Goal: Task Accomplishment & Management: Use online tool/utility

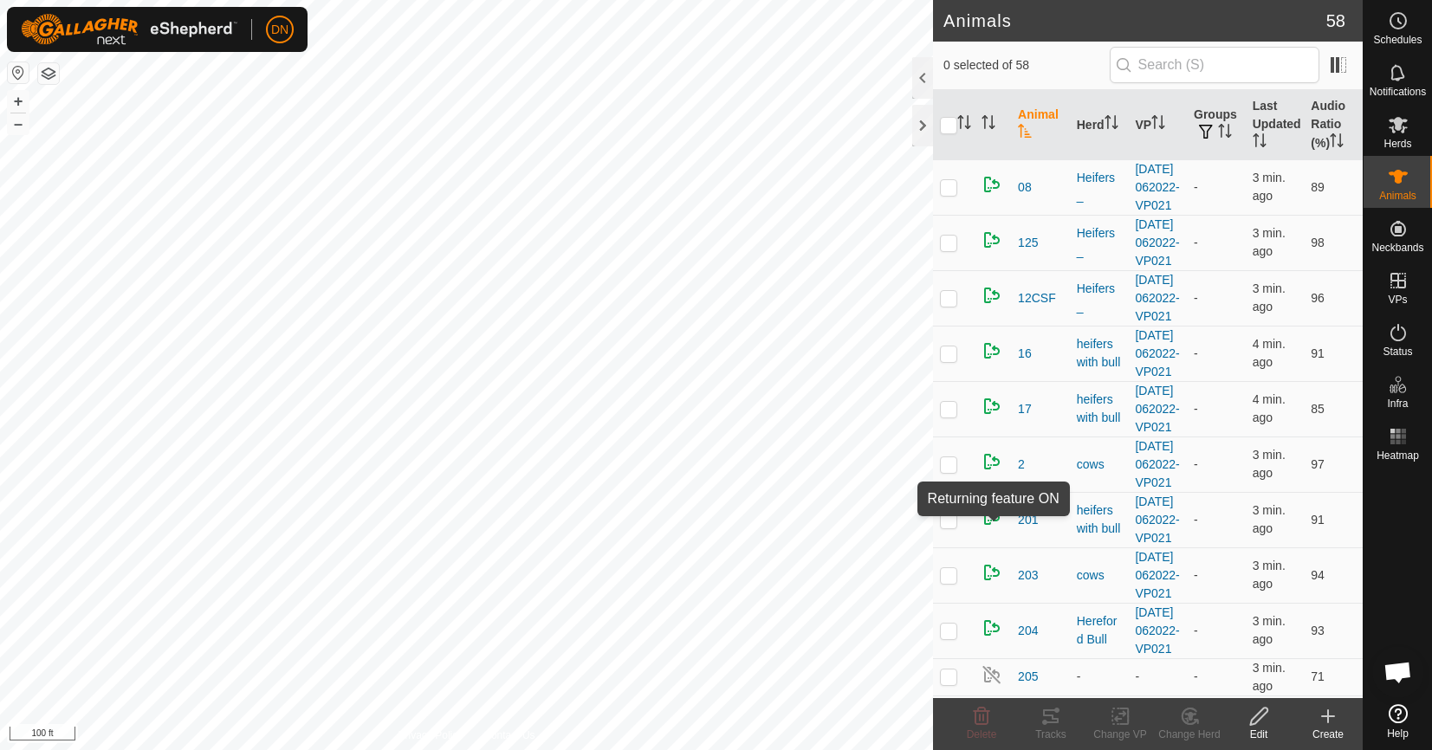
scroll to position [2252, 0]
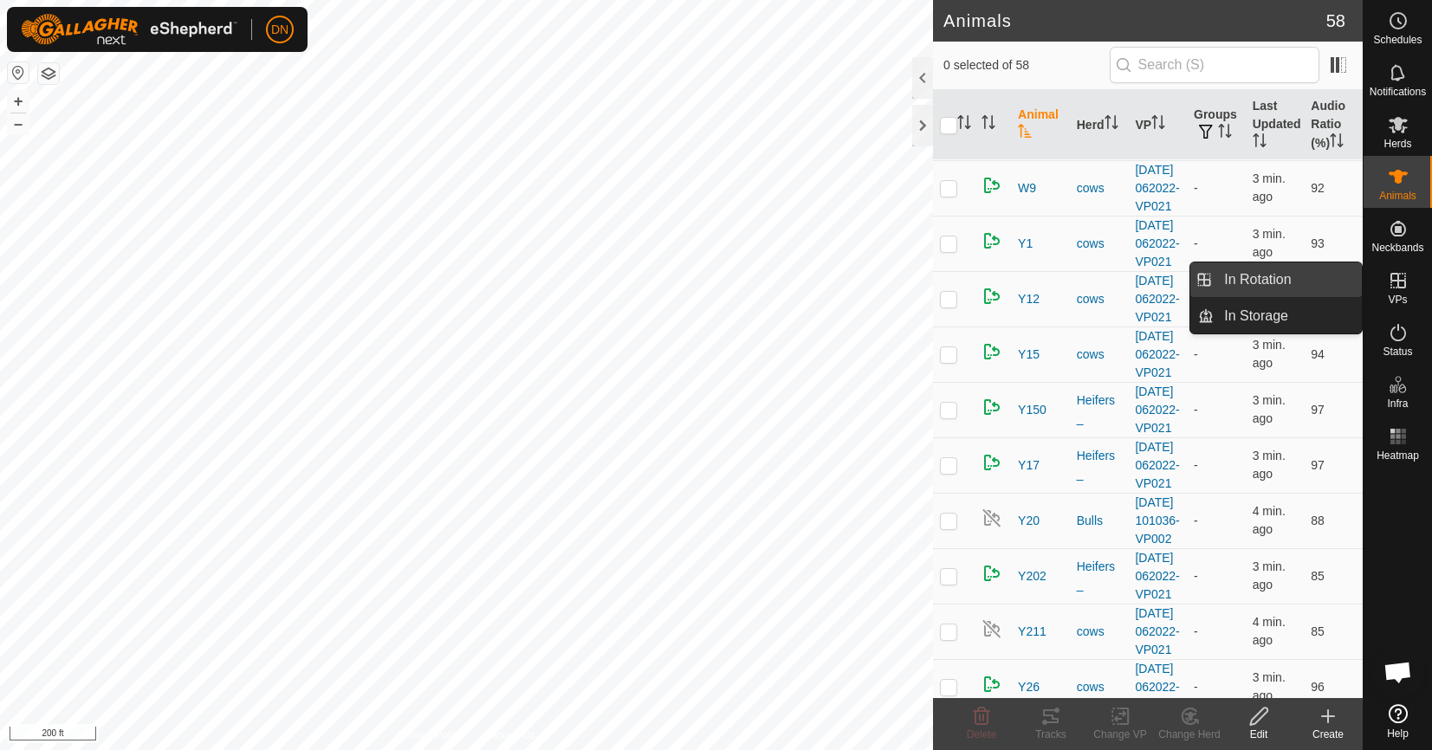
click at [1258, 272] on link "In Rotation" at bounding box center [1287, 279] width 148 height 35
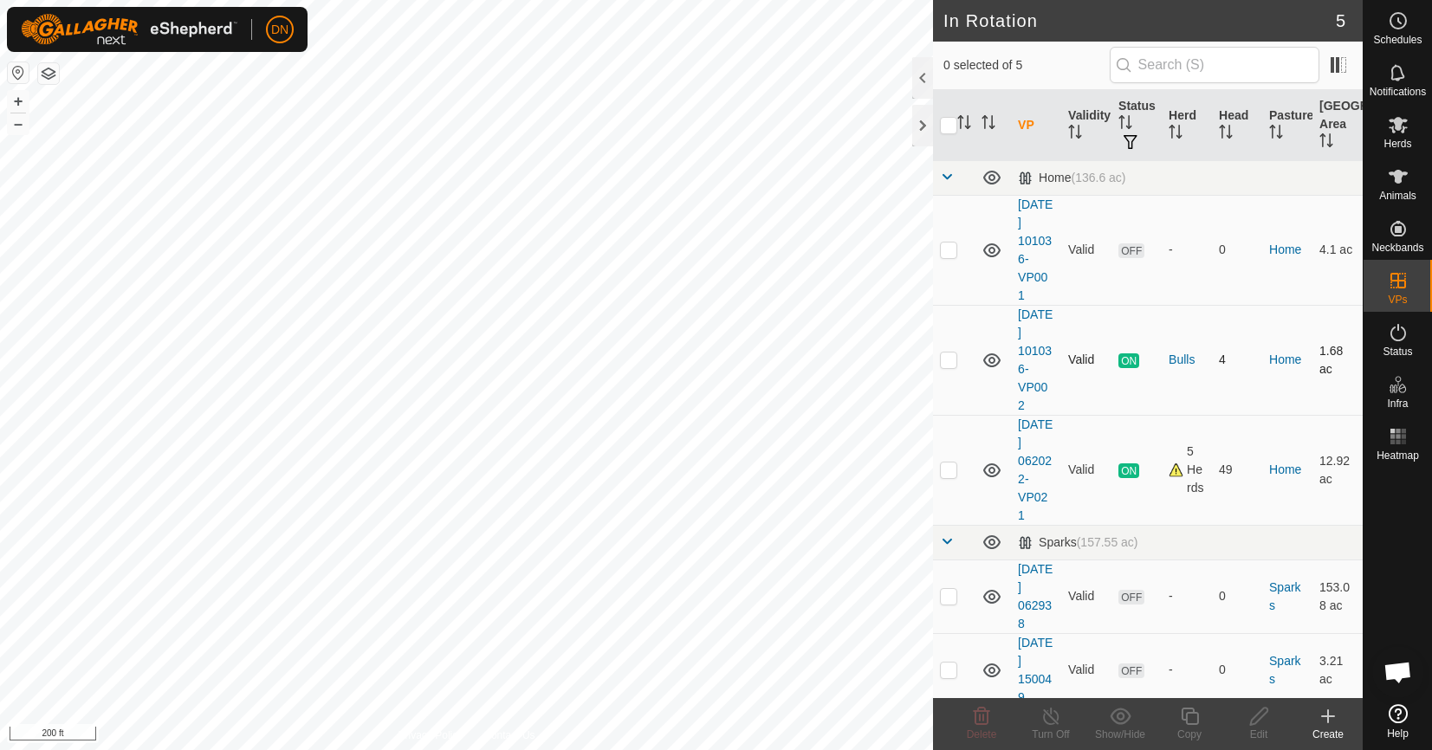
scroll to position [10, 0]
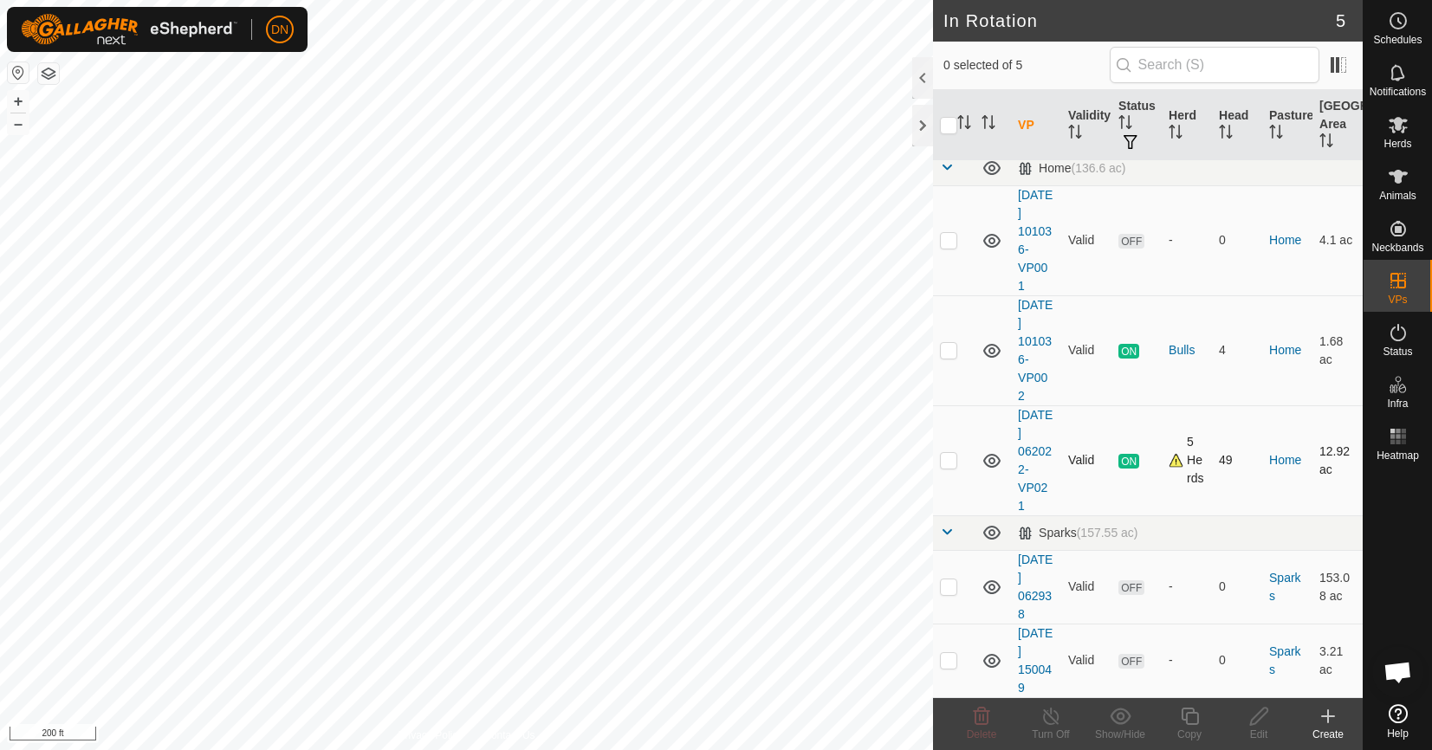
click at [952, 462] on p-checkbox at bounding box center [948, 460] width 17 height 14
checkbox input "true"
click at [1185, 711] on icon at bounding box center [1190, 716] width 22 height 21
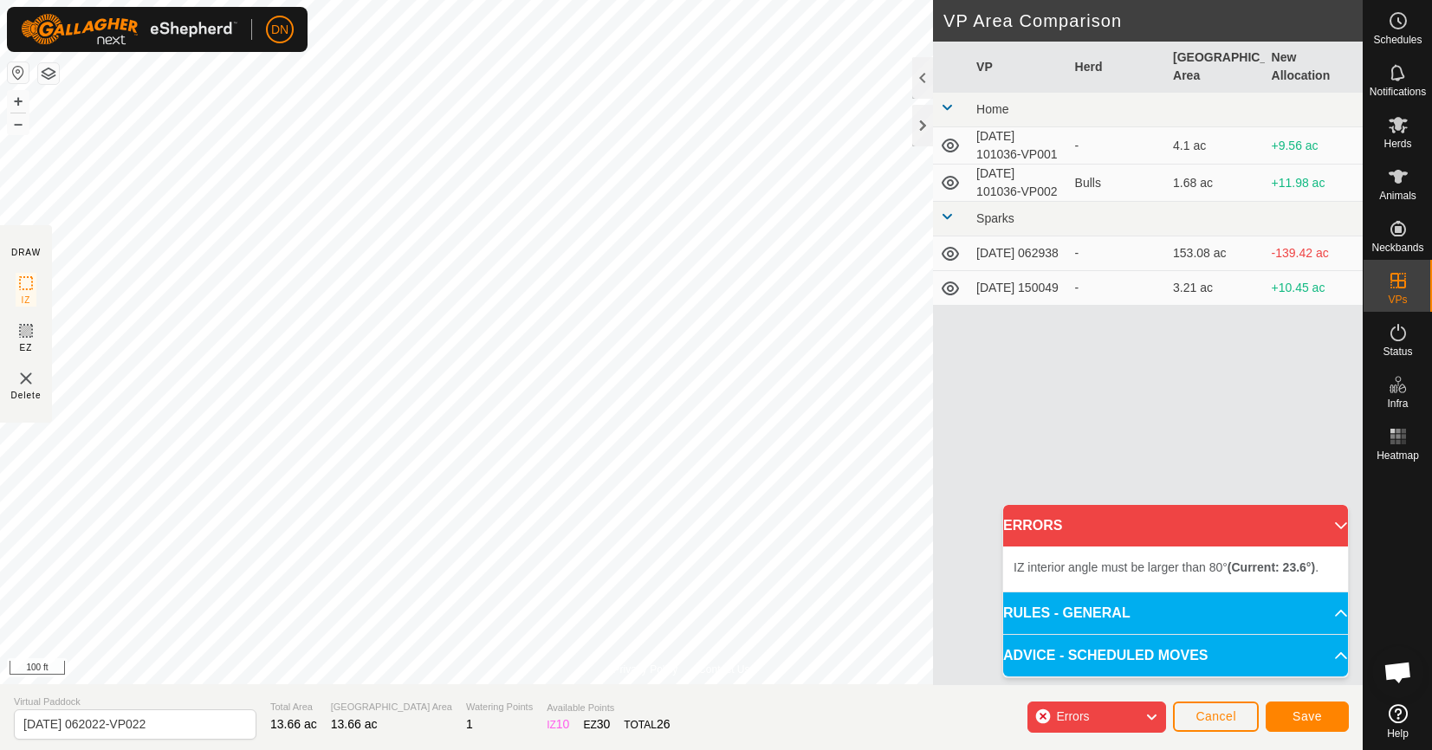
click at [940, 282] on div "Privacy Policy Contact Us Type: Inclusion Zone undefined Animal + – ⇧ i 100 ft …" at bounding box center [681, 375] width 1362 height 750
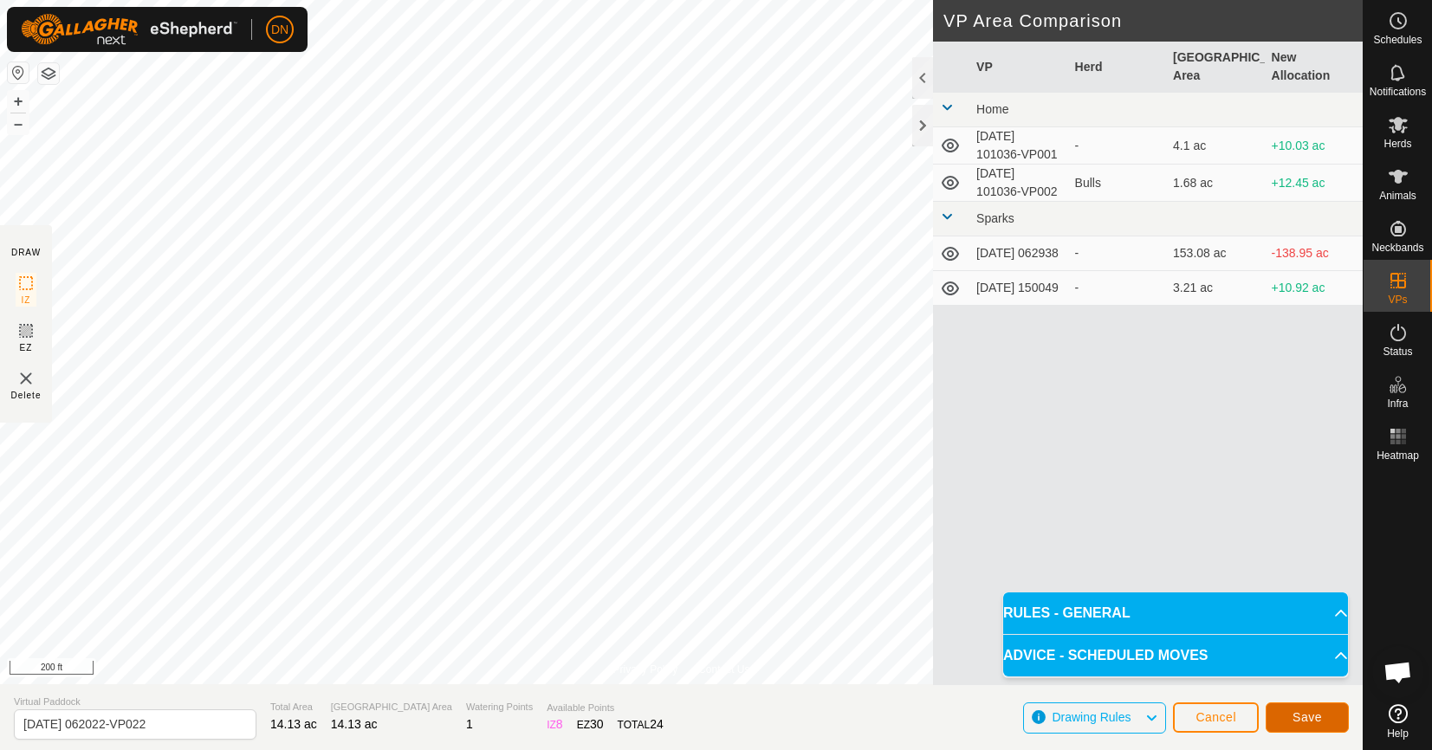
click at [1302, 708] on button "Save" at bounding box center [1306, 717] width 83 height 30
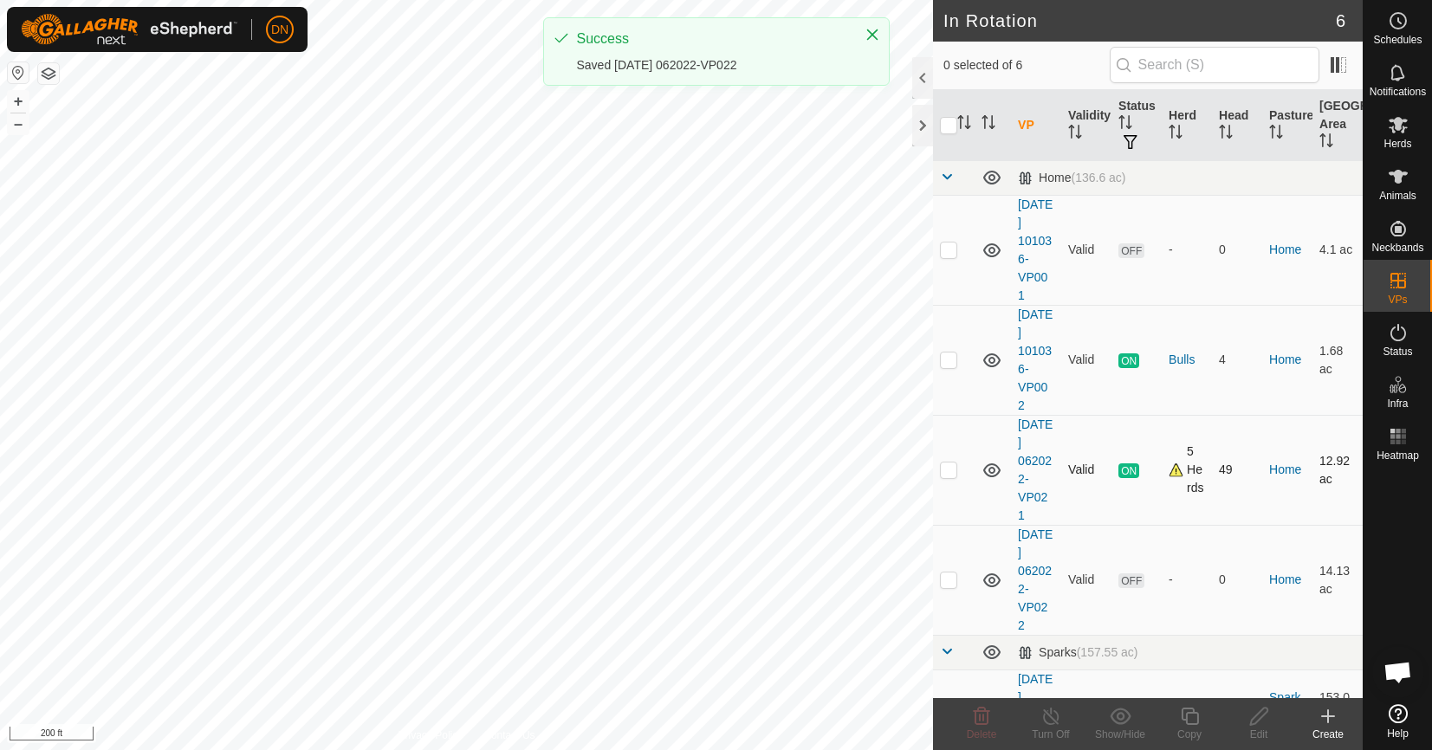
scroll to position [87, 0]
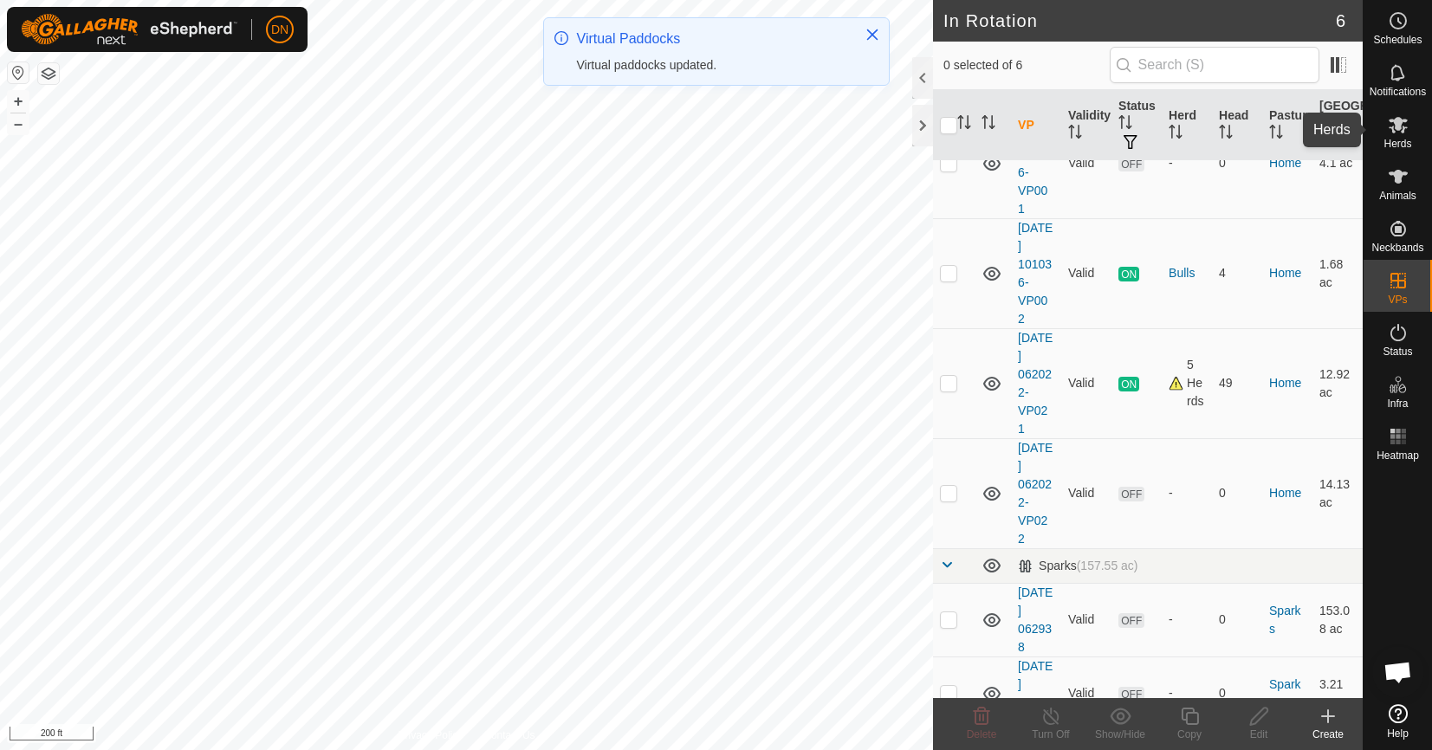
click at [1394, 120] on icon at bounding box center [1397, 125] width 19 height 16
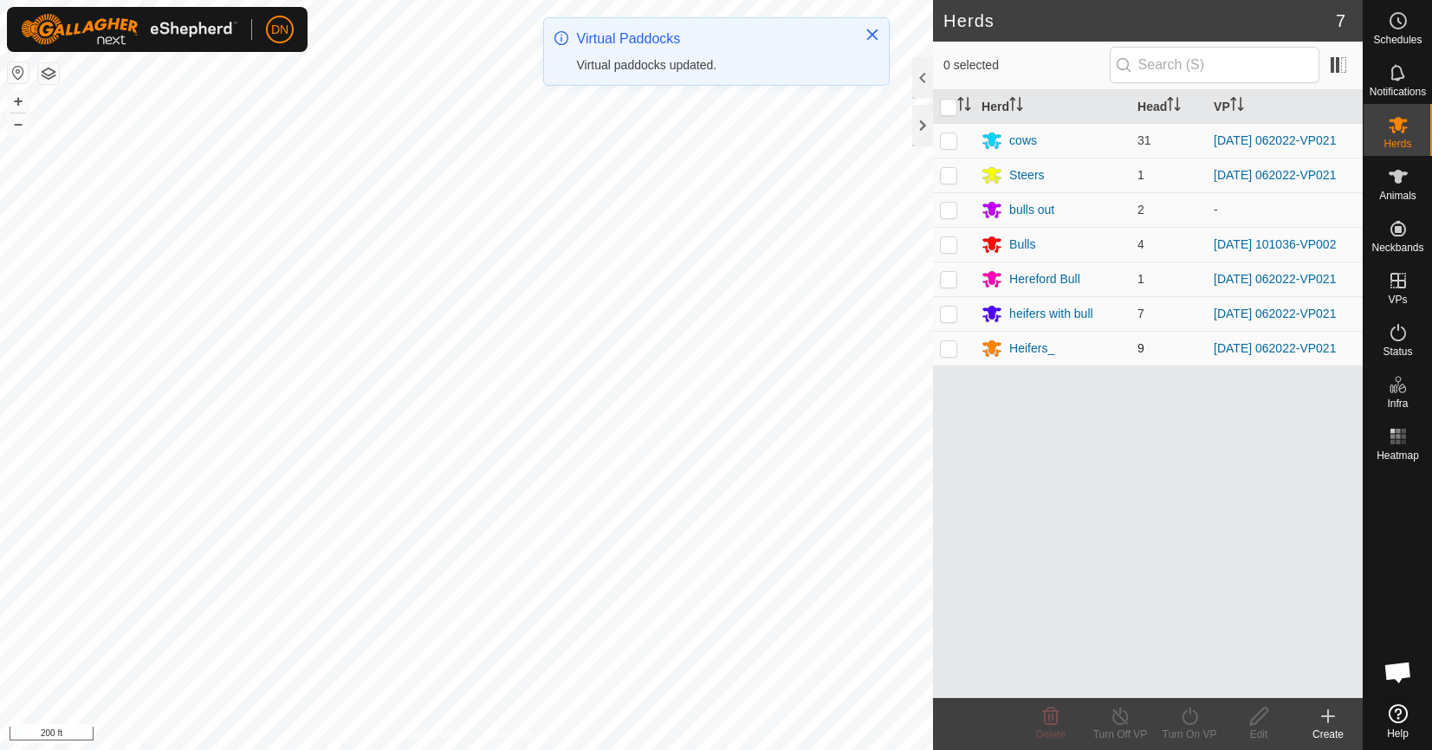
click at [947, 355] on p-checkbox at bounding box center [948, 348] width 17 height 14
checkbox input "true"
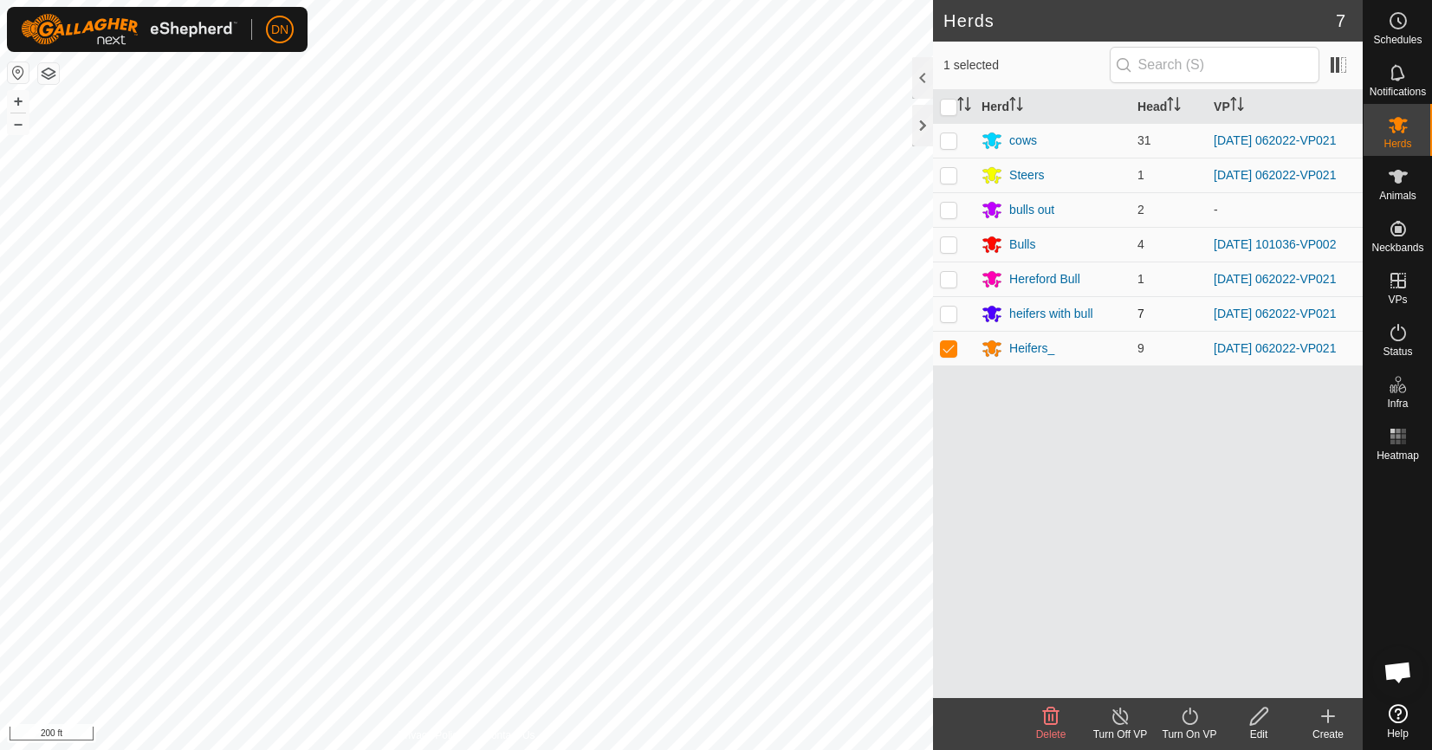
click at [947, 320] on p-checkbox at bounding box center [948, 314] width 17 height 14
checkbox input "true"
click at [944, 286] on p-checkbox at bounding box center [948, 279] width 17 height 14
checkbox input "true"
click at [946, 141] on p-checkbox at bounding box center [948, 140] width 17 height 14
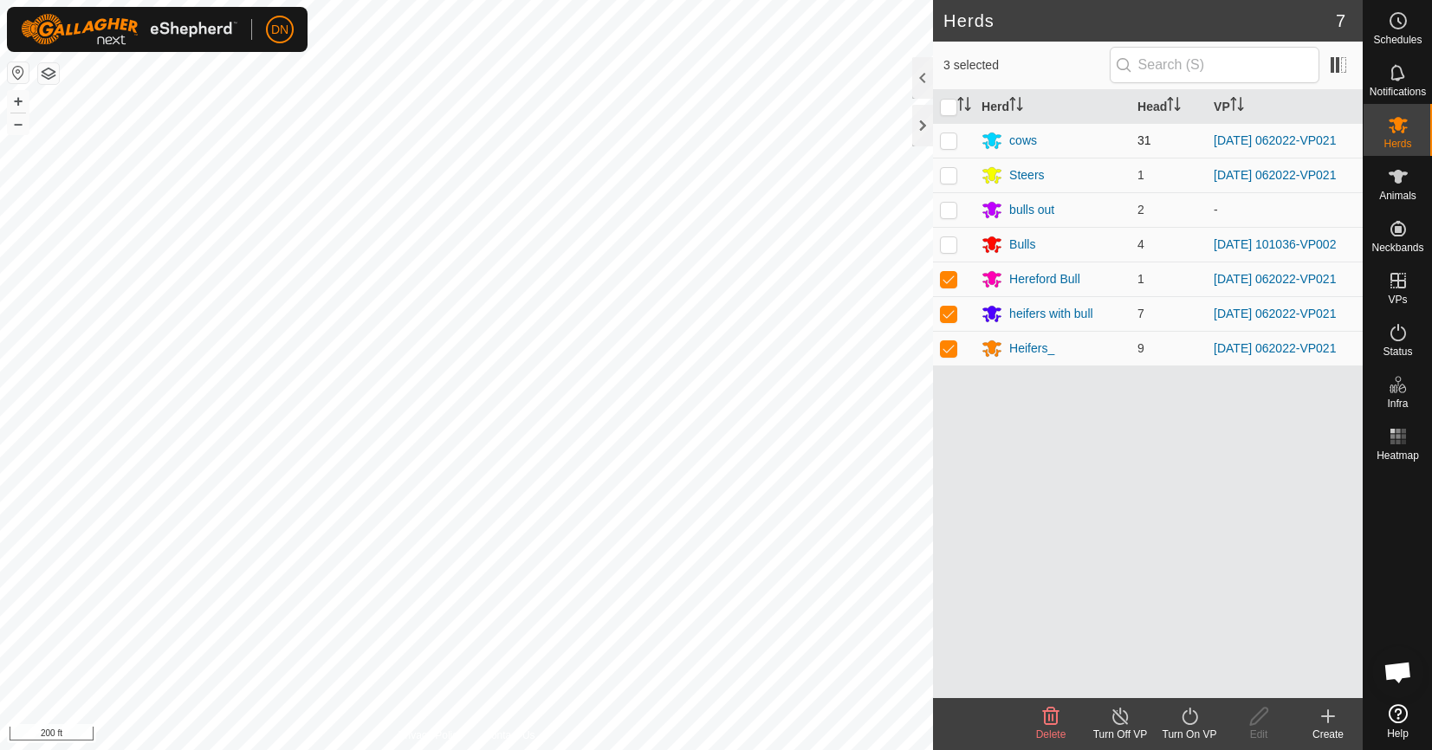
checkbox input "true"
click at [941, 175] on p-checkbox at bounding box center [948, 175] width 17 height 14
checkbox input "true"
click at [1190, 711] on icon at bounding box center [1189, 716] width 16 height 17
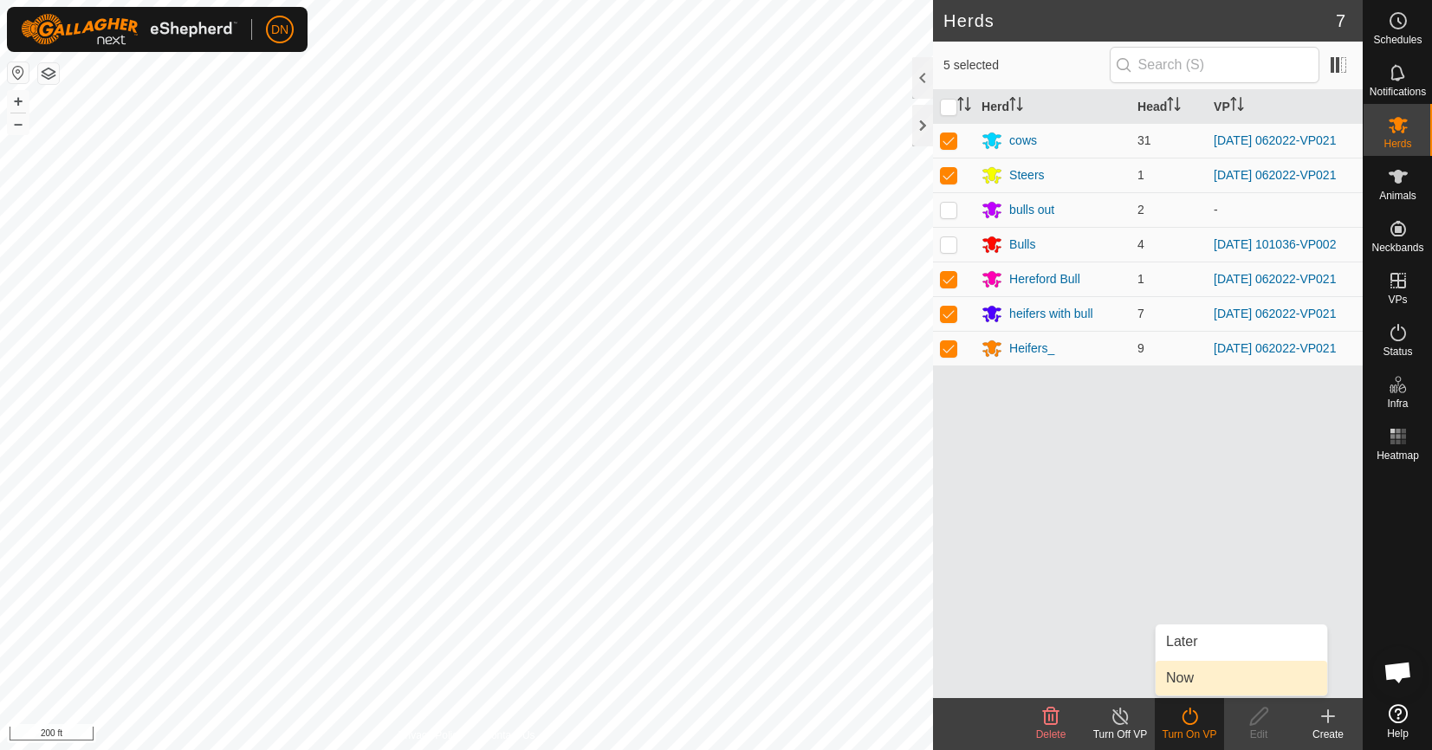
click at [1237, 678] on link "Now" at bounding box center [1240, 678] width 171 height 35
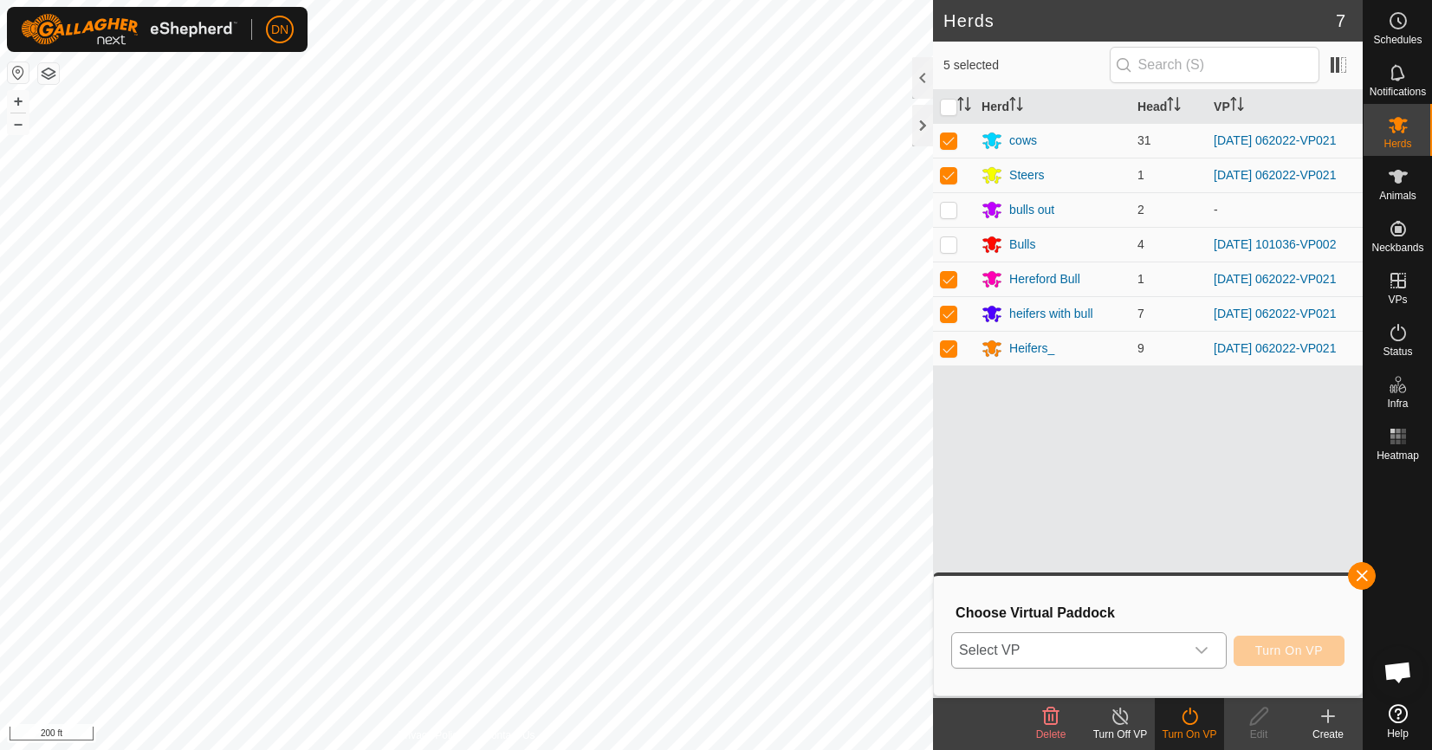
click at [1203, 649] on icon "dropdown trigger" at bounding box center [1201, 650] width 14 height 14
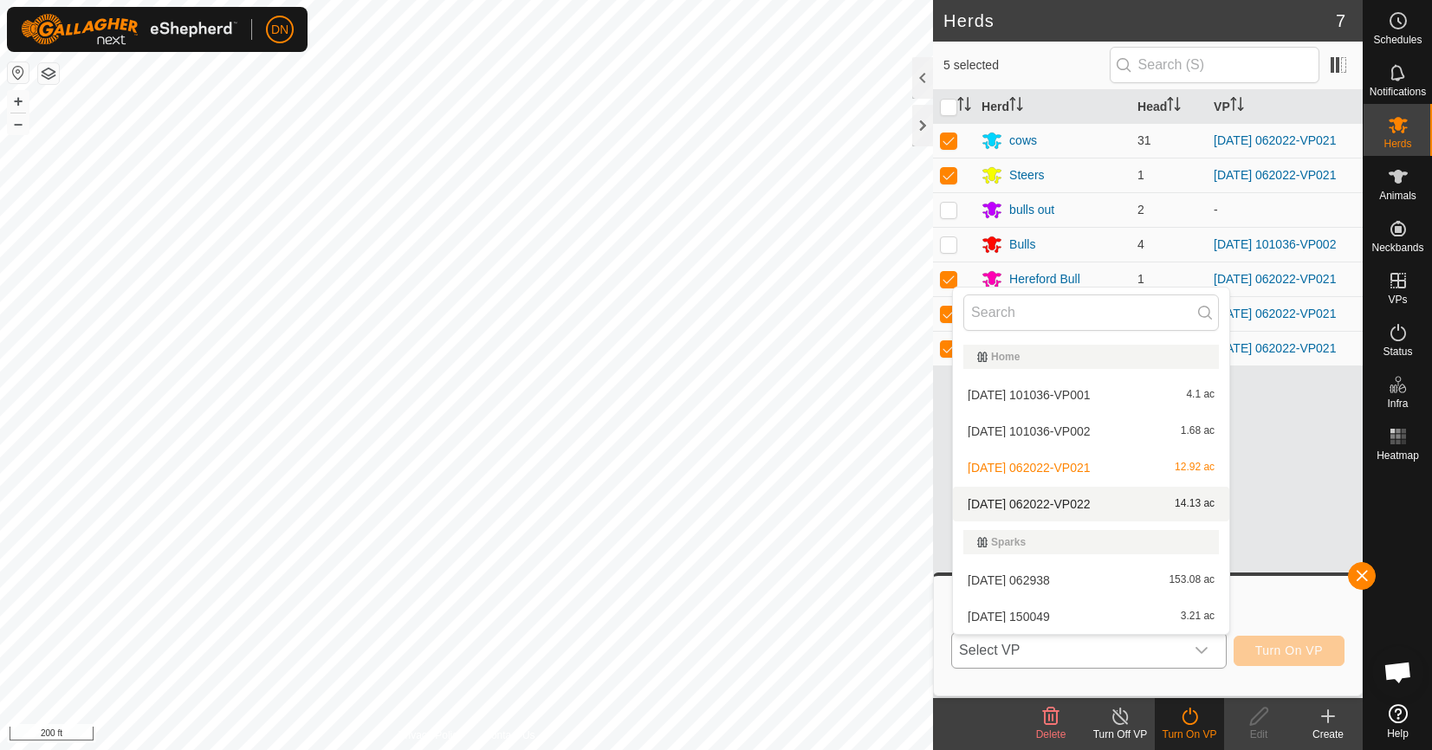
click at [1103, 505] on li "[DATE] 062022-VP022 14.13 ac" at bounding box center [1091, 504] width 276 height 35
